Goal: Task Accomplishment & Management: Manage account settings

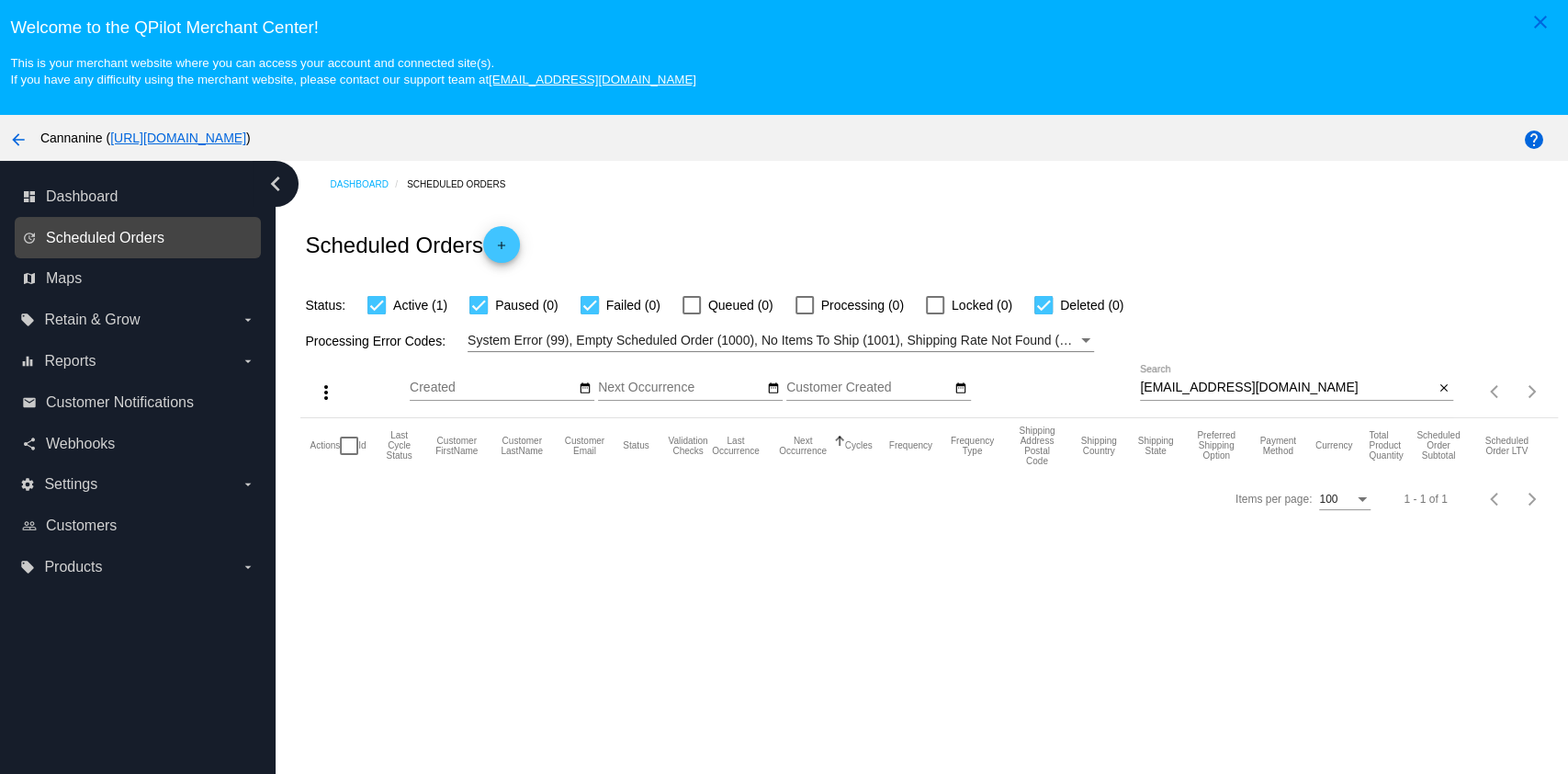
click at [149, 232] on span "Scheduled Orders" at bounding box center [105, 237] width 118 height 16
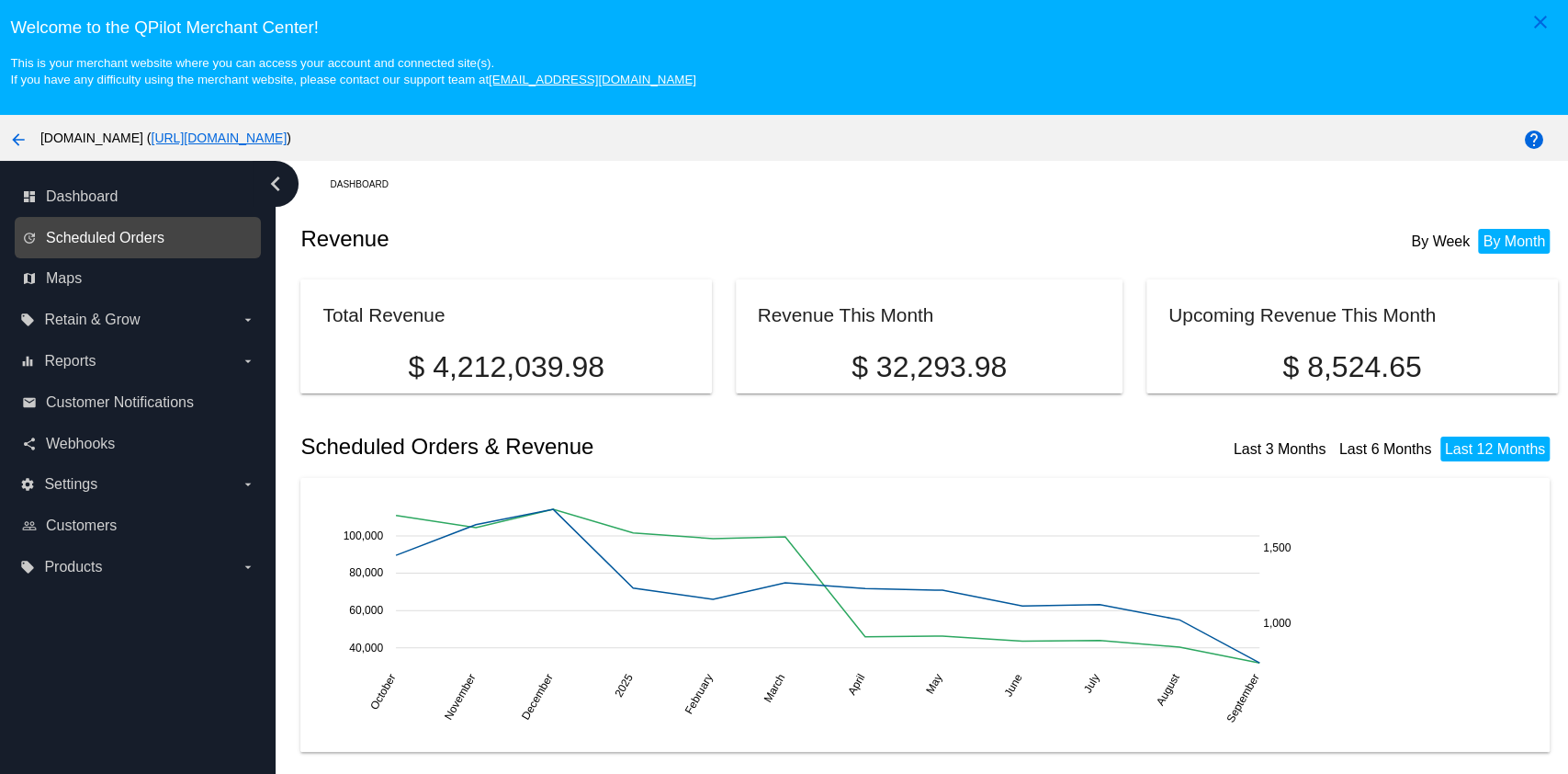
scroll to position [244, 0]
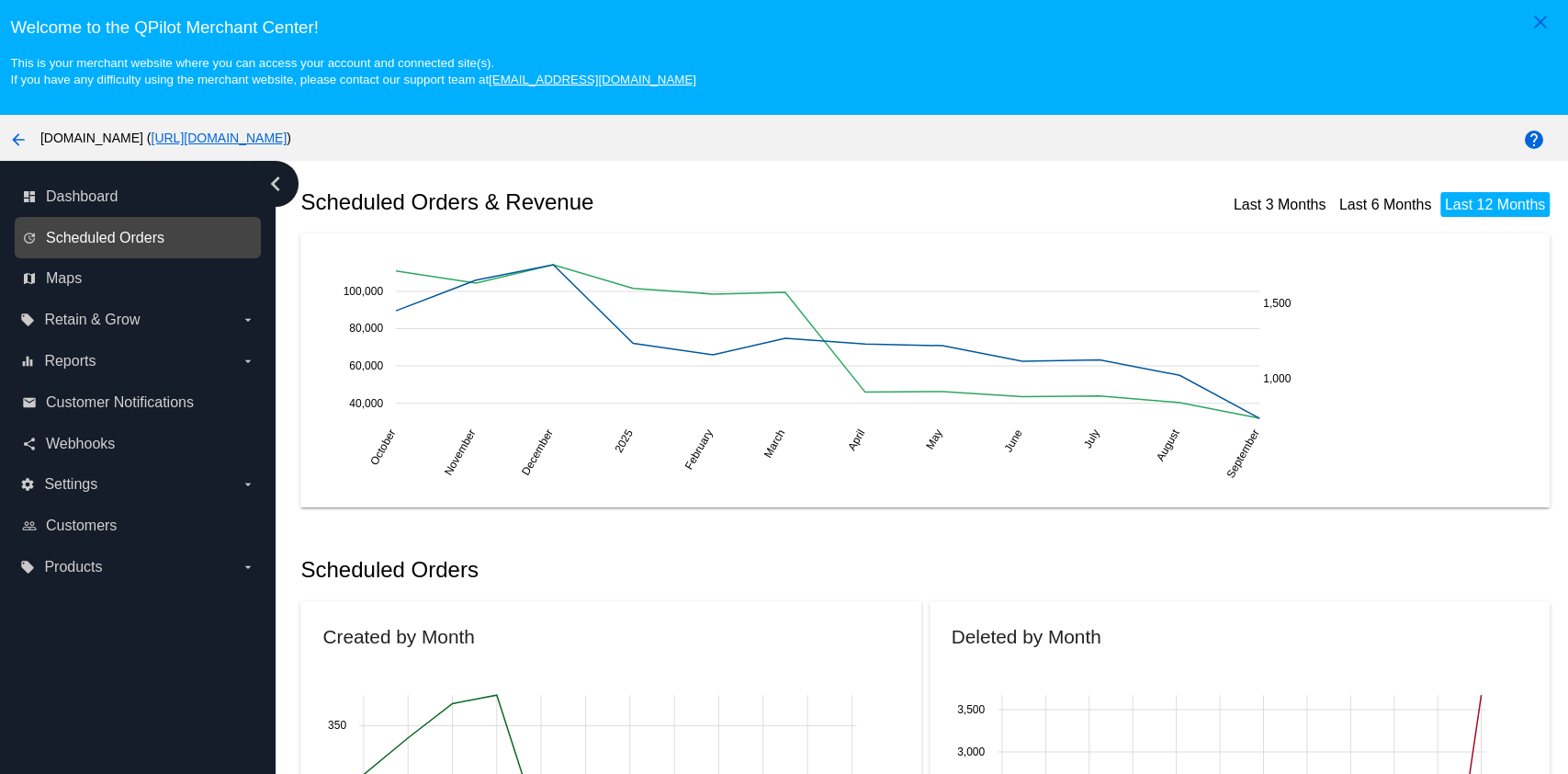
click at [151, 237] on span "Scheduled Orders" at bounding box center [105, 237] width 118 height 16
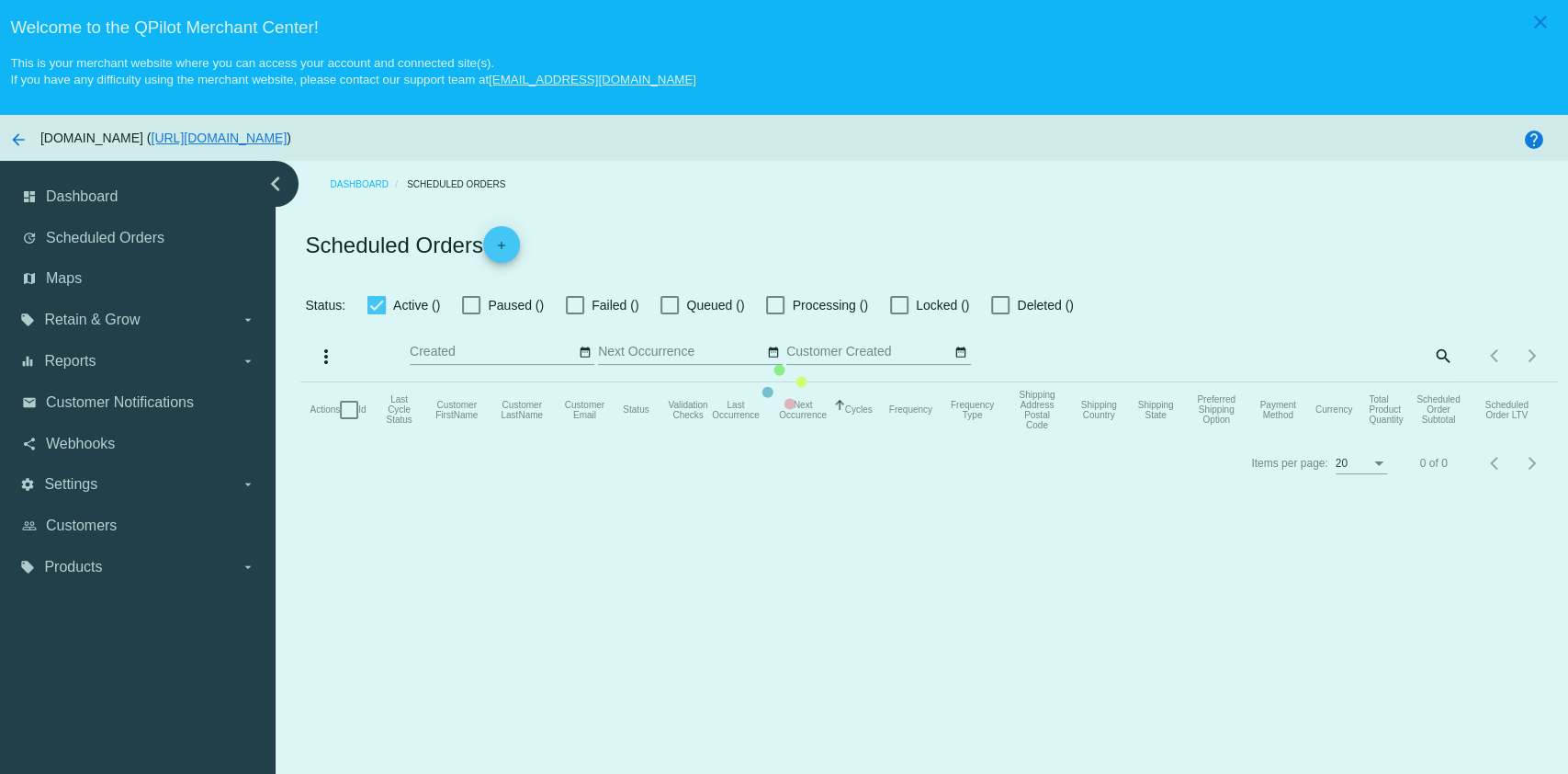
checkbox input "true"
